Goal: Task Accomplishment & Management: Manage account settings

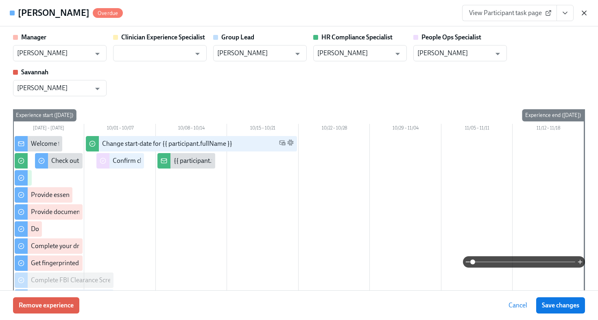
click at [581, 14] on icon "button" at bounding box center [584, 13] width 8 height 8
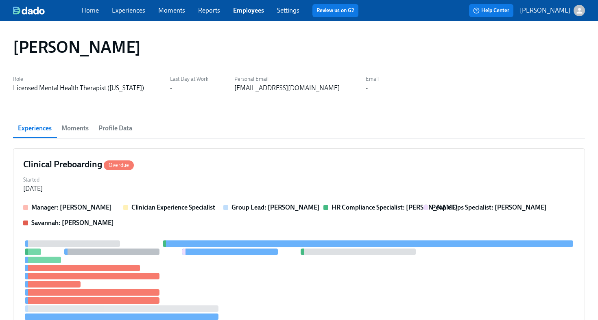
click at [257, 11] on link "Employees" at bounding box center [248, 11] width 31 height 8
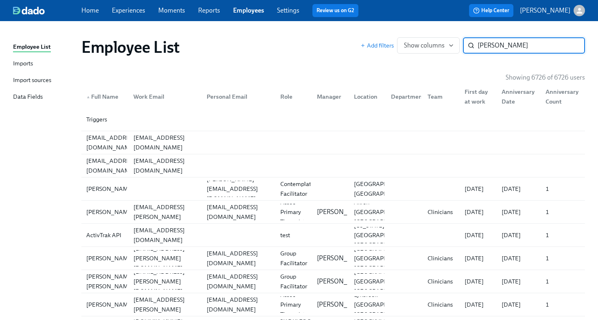
type input "lauren johnson"
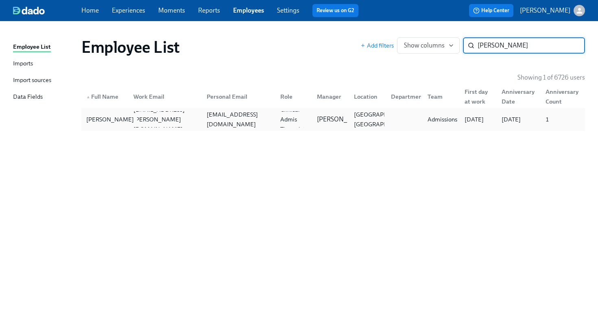
click at [102, 123] on div "Lauren Johnson" at bounding box center [110, 120] width 54 height 10
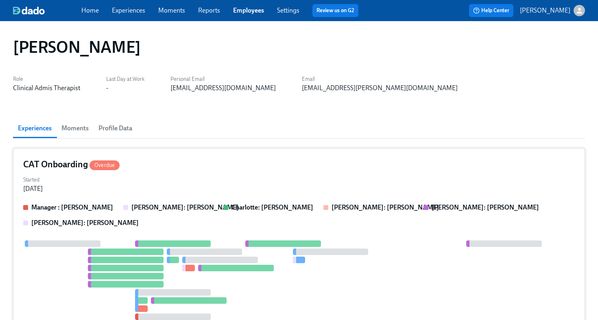
scroll to position [26, 0]
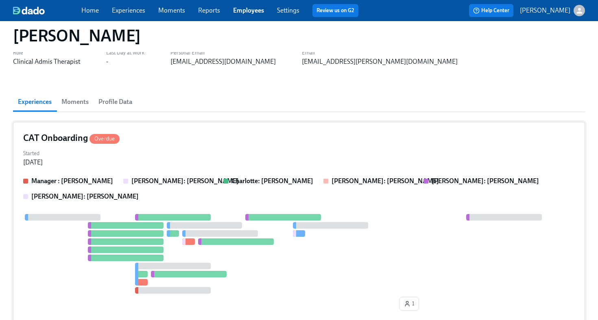
click at [192, 150] on div "Started Sep 21, 2025" at bounding box center [299, 158] width 552 height 20
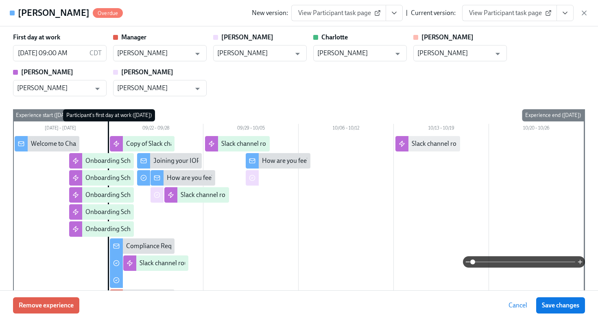
click at [562, 13] on icon "View task page" at bounding box center [565, 13] width 8 height 8
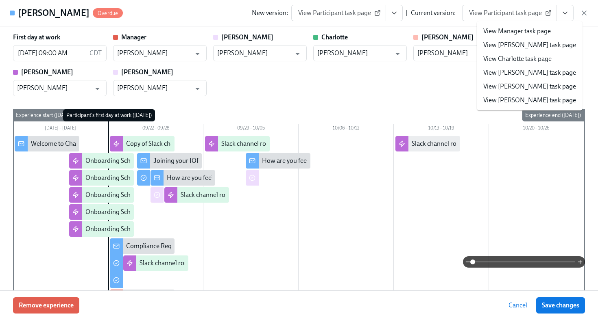
click at [572, 29] on div "First day at work 09/22/2025 09:00 AM CDT ​ Manager Will McKenna ​ Annie Annie …" at bounding box center [299, 158] width 598 height 264
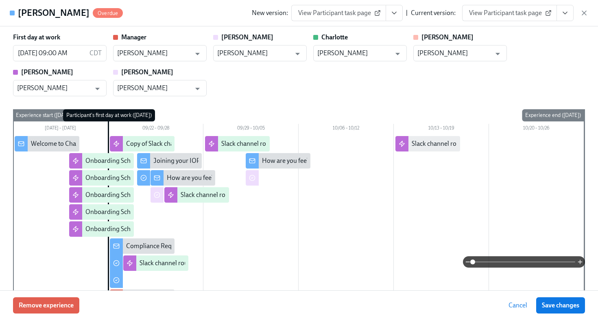
click at [569, 13] on button "View task page" at bounding box center [564, 13] width 17 height 16
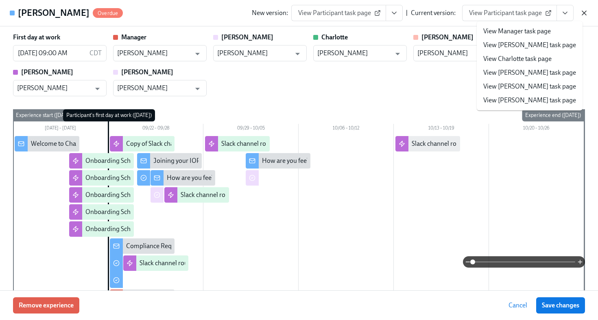
click at [584, 13] on icon "button" at bounding box center [584, 13] width 4 height 4
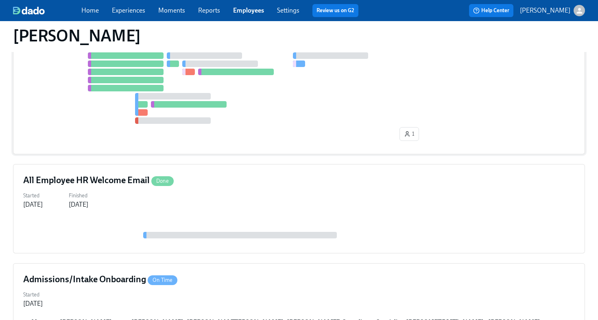
scroll to position [274, 0]
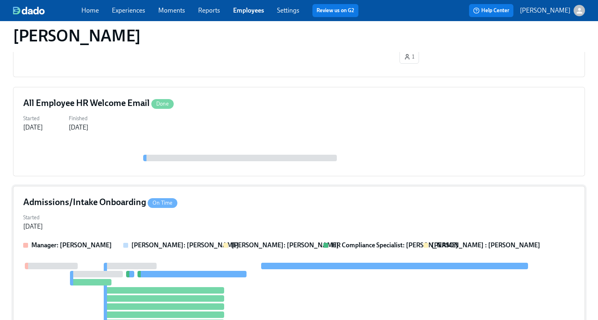
click at [410, 215] on div "Started Sep 18, 2025" at bounding box center [299, 222] width 552 height 20
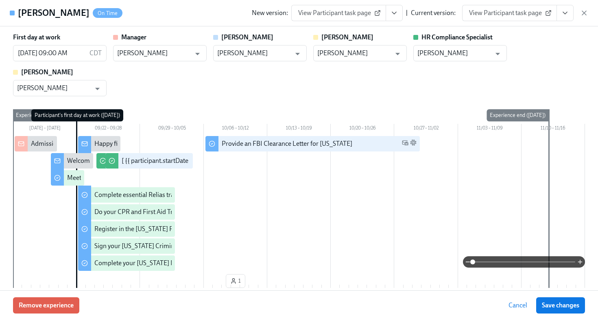
click at [564, 17] on button "View task page" at bounding box center [564, 13] width 17 height 16
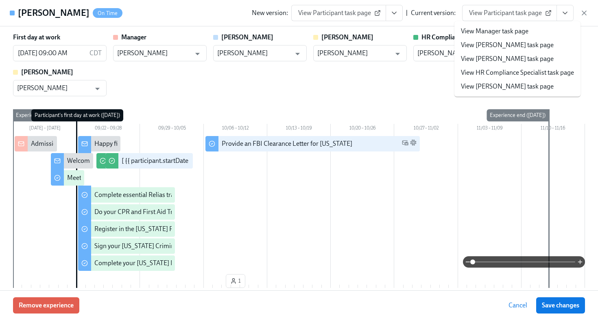
click at [538, 77] on link "View HR Compliance Specialist task page" at bounding box center [517, 72] width 113 height 9
